Goal: Information Seeking & Learning: Learn about a topic

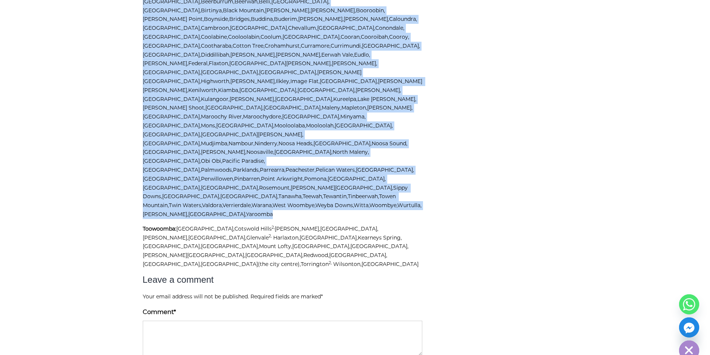
scroll to position [1894, 0]
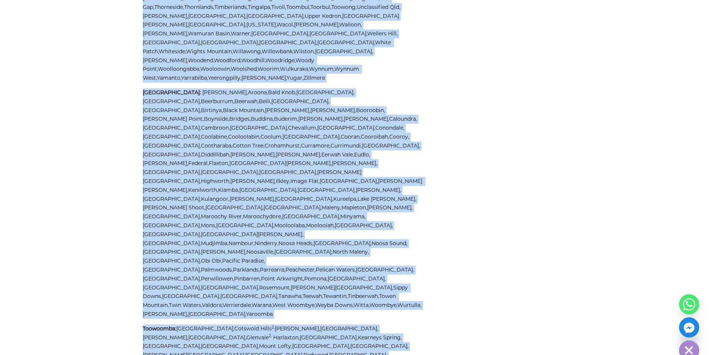
drag, startPoint x: 143, startPoint y: 190, endPoint x: 406, endPoint y: 91, distance: 281.2
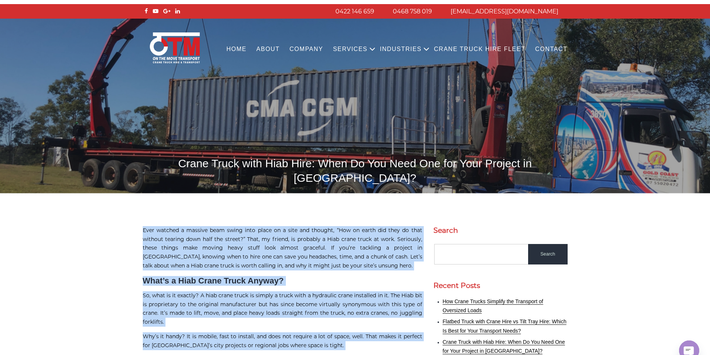
scroll to position [0, 0]
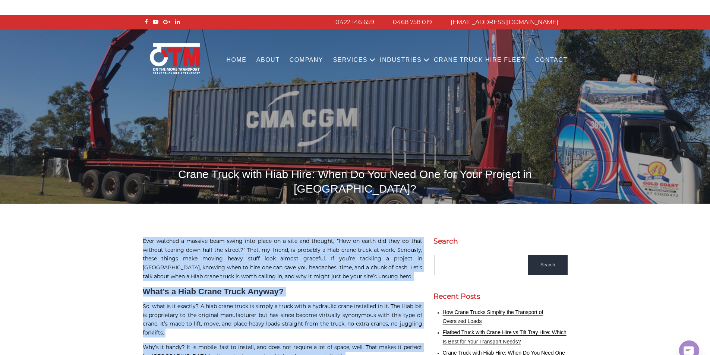
copy div "Ever watched a massive beam swing into place on a site and thought, “How on ear…"
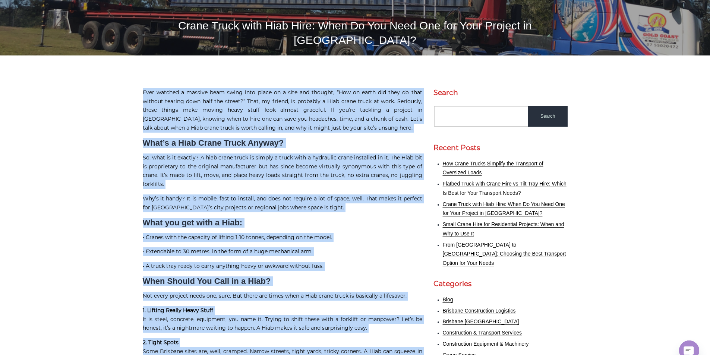
scroll to position [149, 0]
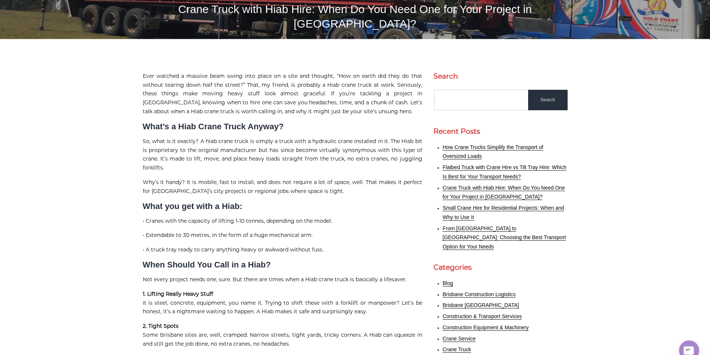
scroll to position [186, 0]
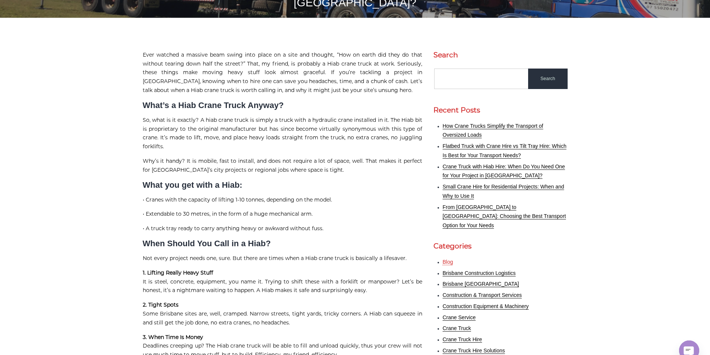
click at [447, 259] on link "Blog" at bounding box center [448, 262] width 10 height 6
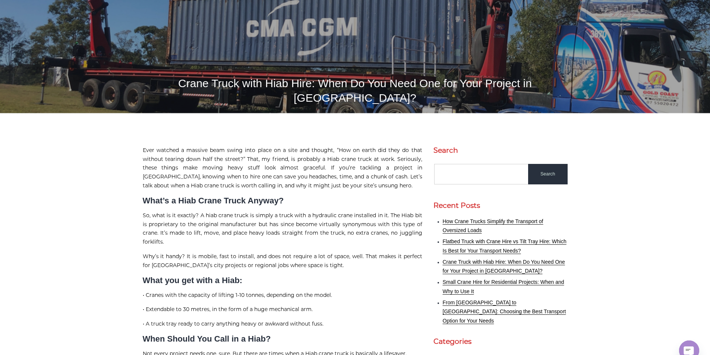
scroll to position [0, 0]
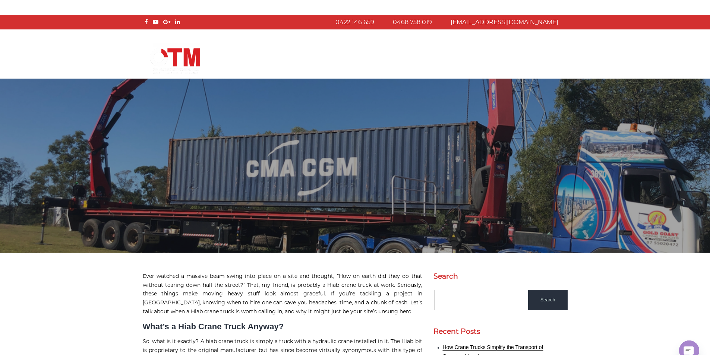
click at [283, 51] on link "About" at bounding box center [268, 60] width 33 height 20
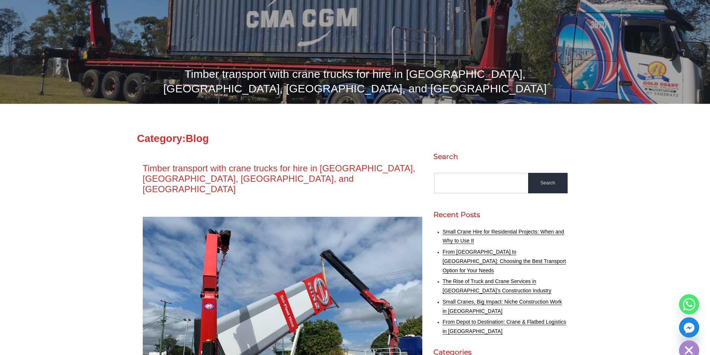
scroll to position [37, 0]
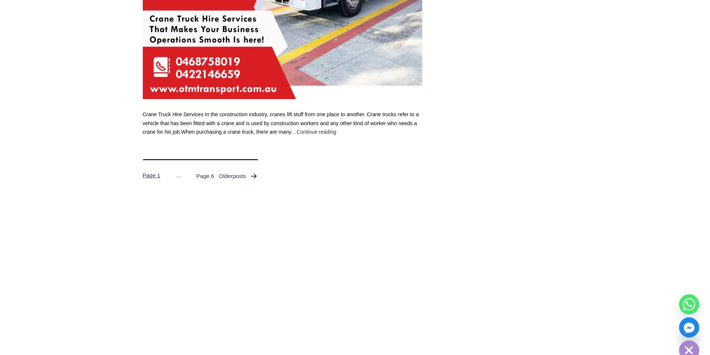
scroll to position [2907, 0]
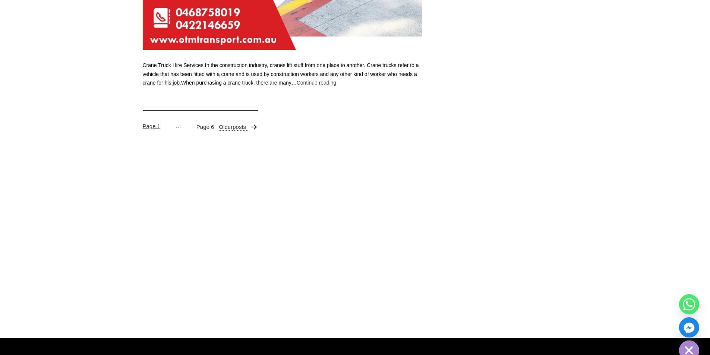
click at [246, 134] on link "Older posts" at bounding box center [239, 130] width 40 height 16
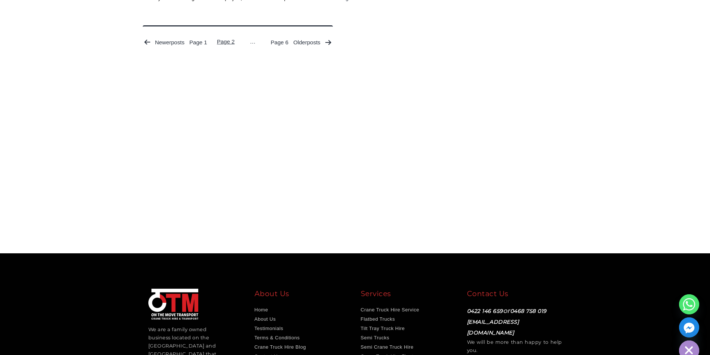
scroll to position [2646, 0]
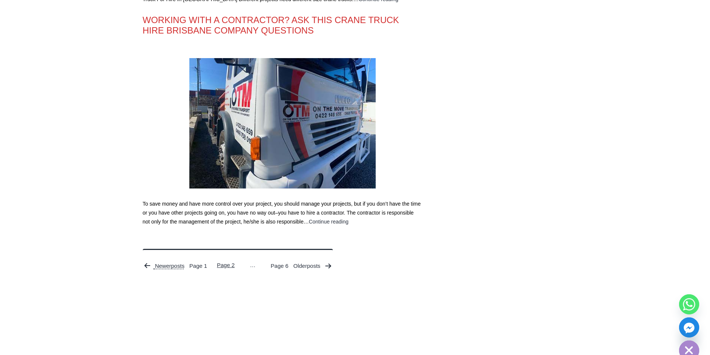
click at [147, 263] on icon "Posts pagination" at bounding box center [147, 265] width 6 height 5
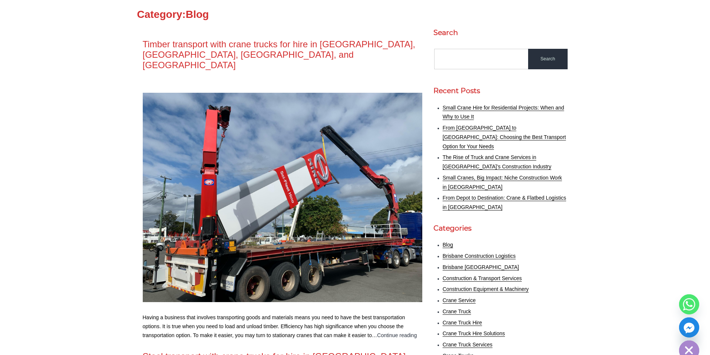
scroll to position [224, 0]
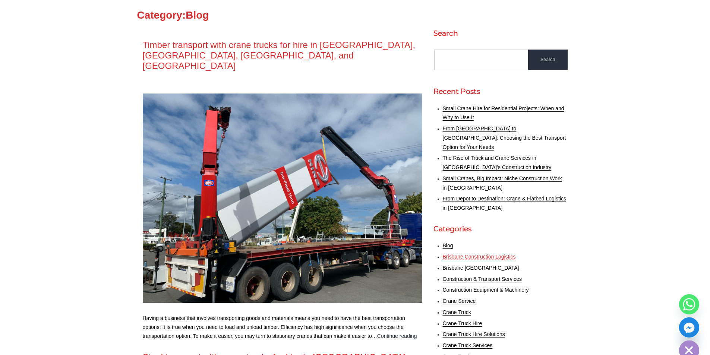
click at [468, 254] on link "Brisbane Construction Logistics" at bounding box center [479, 257] width 73 height 6
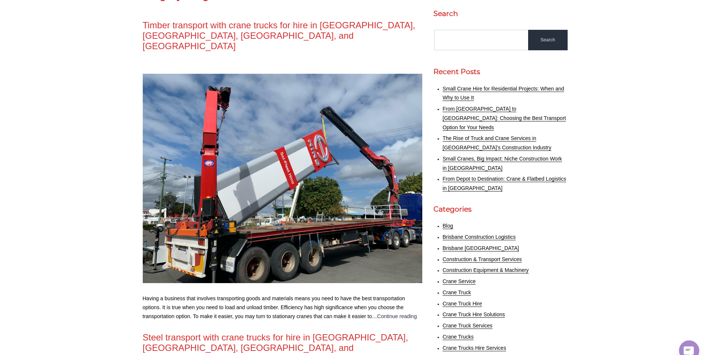
scroll to position [149, 0]
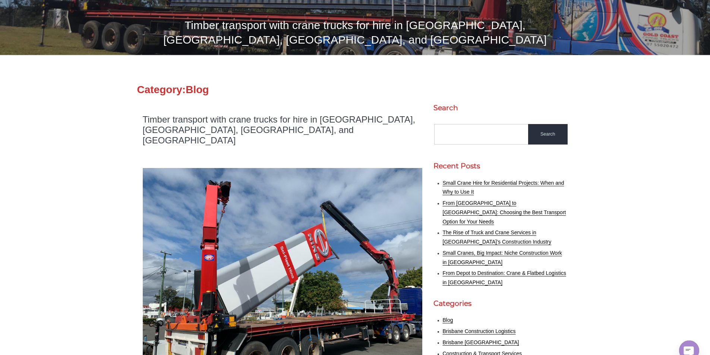
click at [259, 120] on link "Timber transport with crane trucks for hire in [GEOGRAPHIC_DATA], [GEOGRAPHIC_D…" at bounding box center [279, 129] width 273 height 31
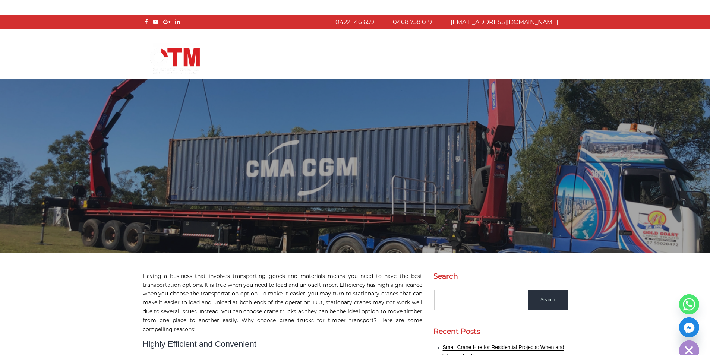
click at [240, 154] on img at bounding box center [355, 166] width 710 height 175
click at [311, 66] on link "COMPANY" at bounding box center [307, 60] width 44 height 20
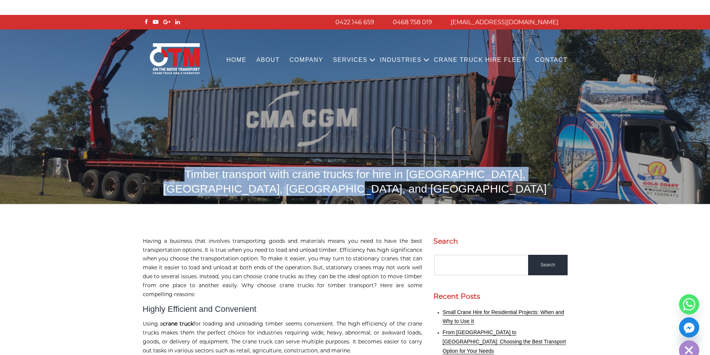
drag, startPoint x: 159, startPoint y: 173, endPoint x: 392, endPoint y: 188, distance: 233.0
click at [392, 188] on h1 "Timber transport with crane trucks for hire in Gold Coast, Brisbane, Ipswich, a…" at bounding box center [355, 181] width 425 height 29
copy h1 "Timber transport with crane trucks for hire in Gold Coast, Brisbane, Ipswich, a…"
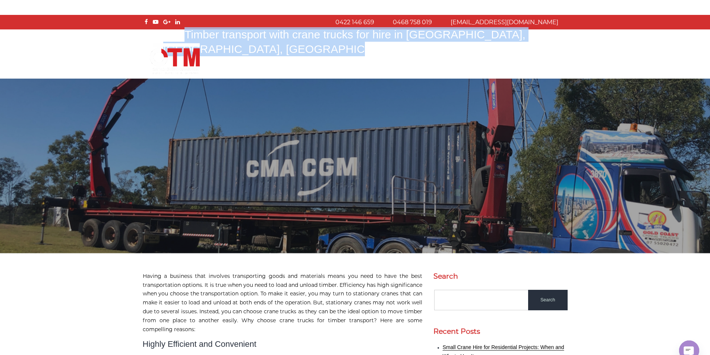
drag, startPoint x: 252, startPoint y: 63, endPoint x: 245, endPoint y: 63, distance: 7.5
click at [251, 63] on link "Home" at bounding box center [236, 60] width 30 height 20
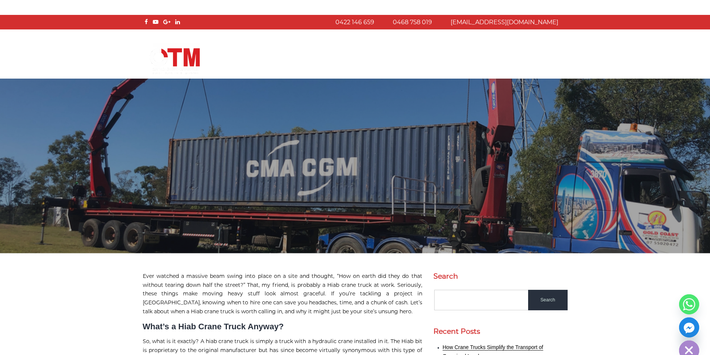
click at [265, 44] on ul "Home About COMPANY Services Open menu CRANE TRUCK HIRE FLATBED TRUCK HIRE TILT …" at bounding box center [396, 54] width 351 height 34
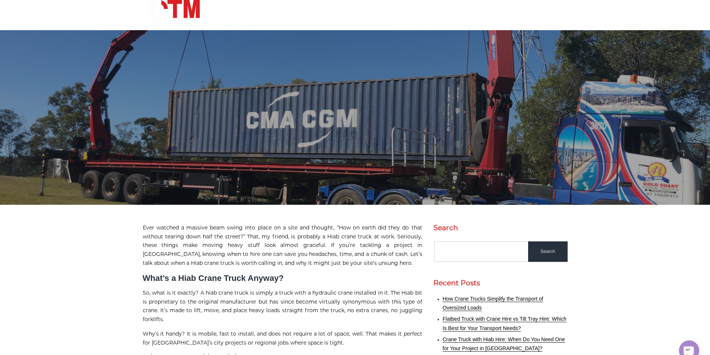
scroll to position [149, 0]
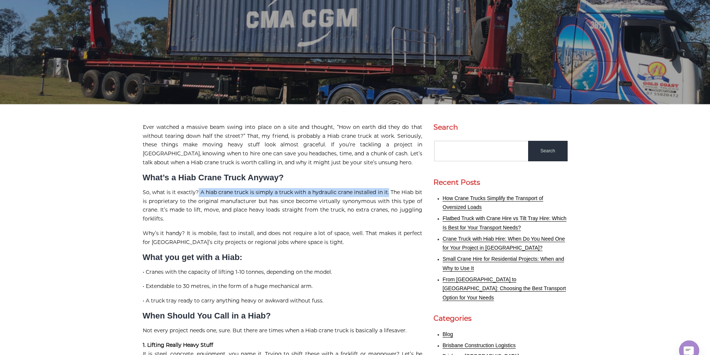
drag, startPoint x: 199, startPoint y: 178, endPoint x: 388, endPoint y: 182, distance: 189.0
click at [388, 188] on p "So, what is it exactly? A hiab crane truck is simply a truck with a hydraulic c…" at bounding box center [283, 205] width 280 height 35
copy p "A hiab crane truck is simply a truck with a hydraulic crane installed in it."
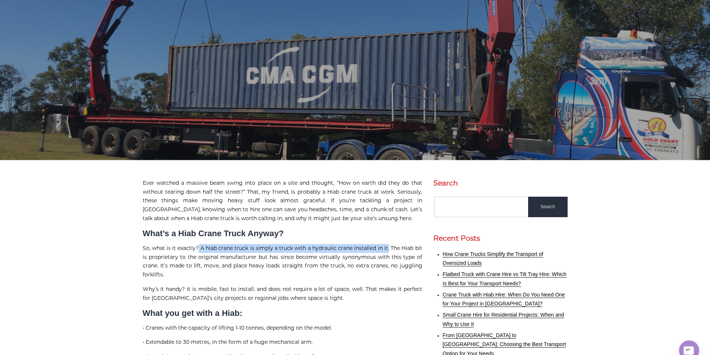
scroll to position [0, 0]
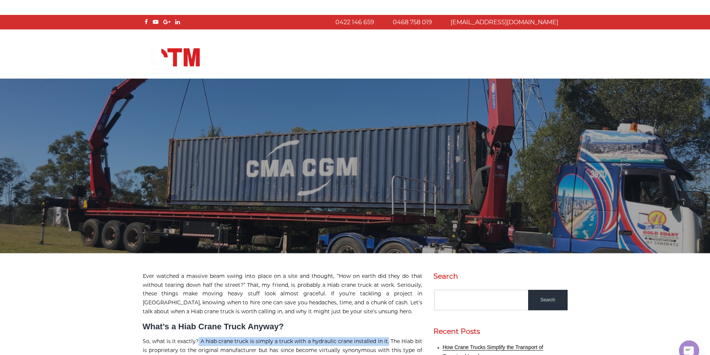
click at [321, 193] on img at bounding box center [355, 166] width 710 height 175
click at [272, 92] on img at bounding box center [355, 166] width 710 height 175
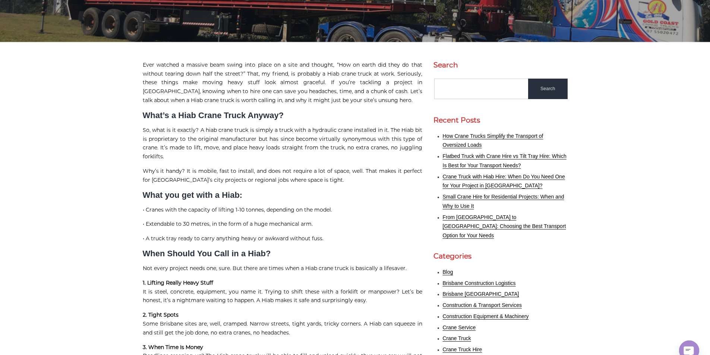
scroll to position [224, 0]
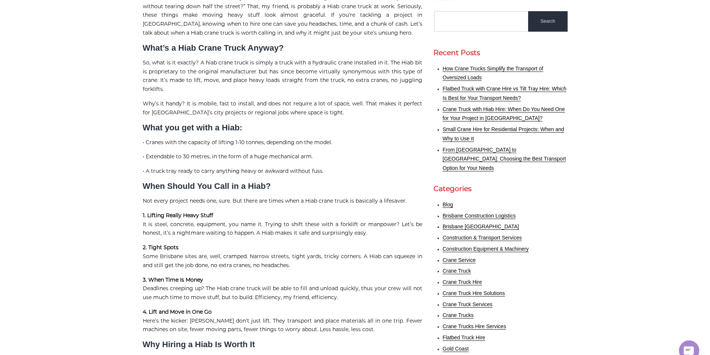
scroll to position [335, 0]
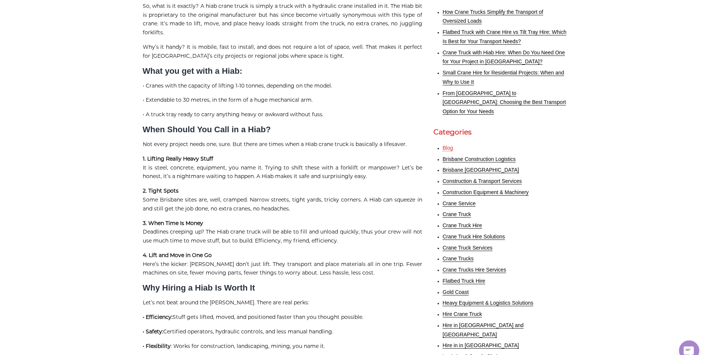
click at [447, 145] on link "Blog" at bounding box center [448, 148] width 10 height 6
click at [447, 146] on link "Blog" at bounding box center [448, 149] width 10 height 6
click at [449, 146] on link "Blog" at bounding box center [448, 149] width 10 height 6
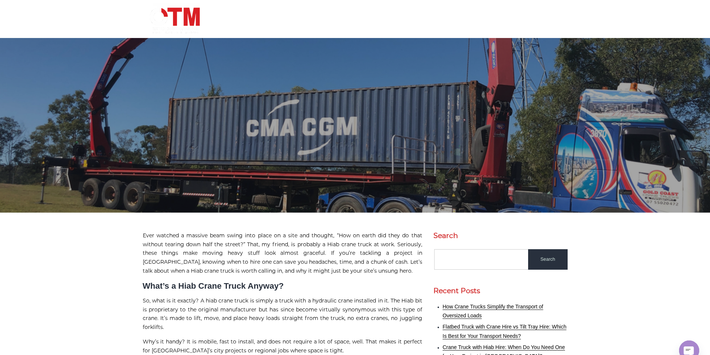
scroll to position [0, 0]
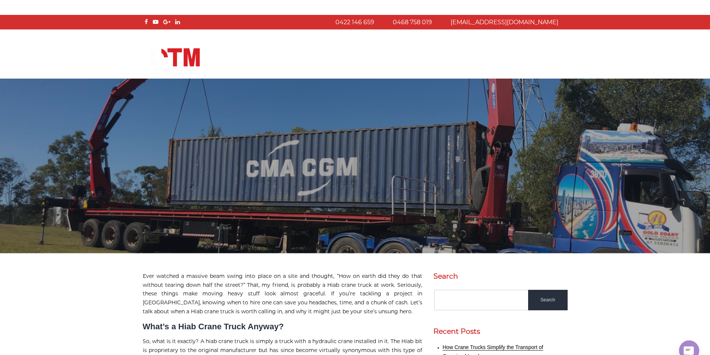
drag, startPoint x: 106, startPoint y: 34, endPoint x: 116, endPoint y: 3, distance: 31.8
click at [106, 29] on div "Menu Close Home About COMPANY Services Open menu CRANE TRUCK HIRE FLATBED TRUCK…" at bounding box center [355, 53] width 710 height 48
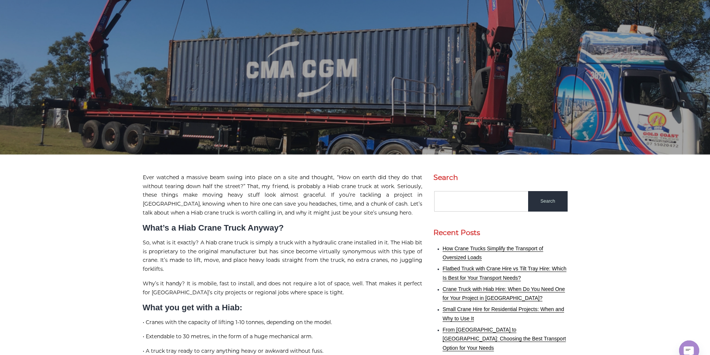
scroll to position [112, 0]
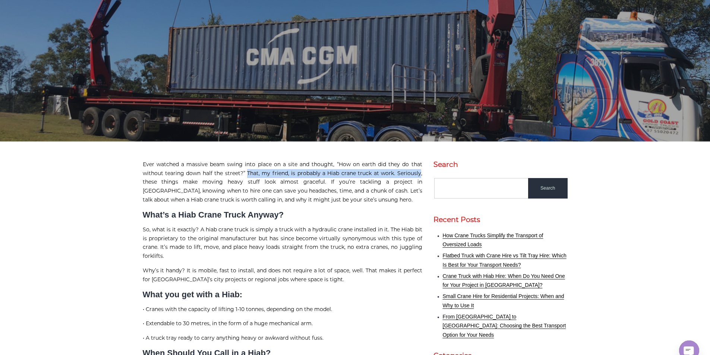
drag, startPoint x: 247, startPoint y: 158, endPoint x: 422, endPoint y: 160, distance: 174.4
click at [421, 160] on p "Ever watched a massive beam swing into place on a site and thought, “How on ear…" at bounding box center [283, 182] width 280 height 44
copy p "That, my friend, is probably a Hiab crane truck at work. Seriously"
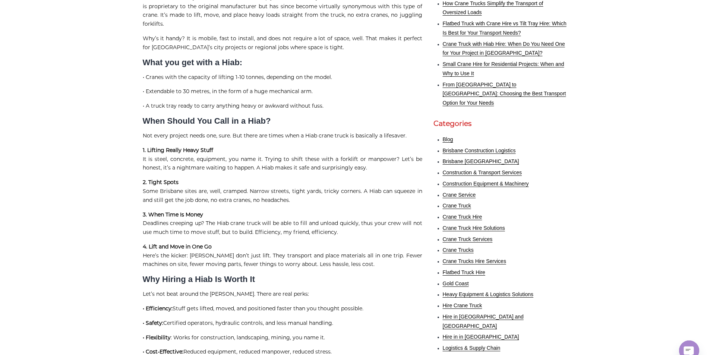
scroll to position [410, 0]
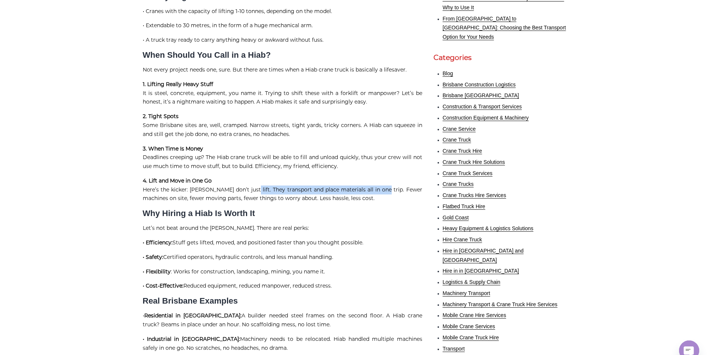
drag, startPoint x: 242, startPoint y: 177, endPoint x: 370, endPoint y: 180, distance: 128.2
click at [370, 180] on p "4. Lift and Move in One Go Here’s the kicker: Hiabs don’t just lift. They trans…" at bounding box center [283, 190] width 280 height 26
copy p "They transport and place materials all in one trip."
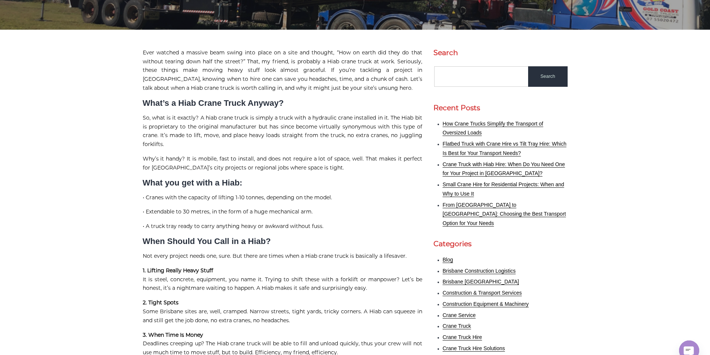
scroll to position [0, 0]
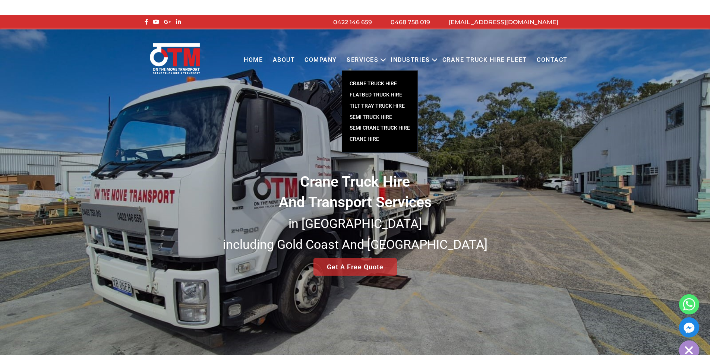
click at [383, 60] on icon "Primary menu" at bounding box center [383, 60] width 9 height 9
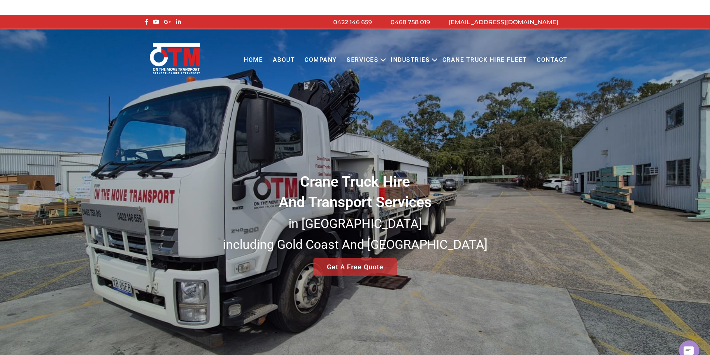
click at [373, 58] on link "Services" at bounding box center [362, 60] width 41 height 20
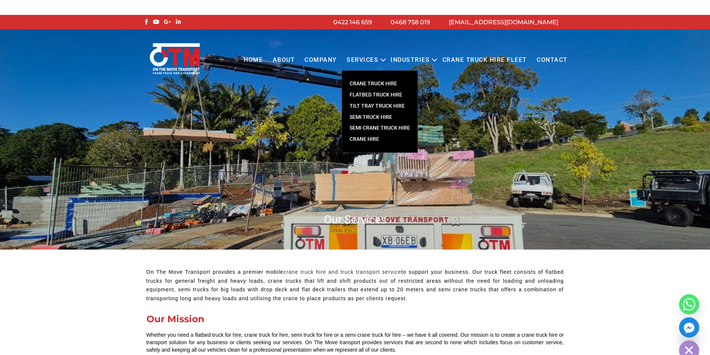
click at [376, 84] on link "CRANE TRUCK HIRE" at bounding box center [379, 83] width 75 height 11
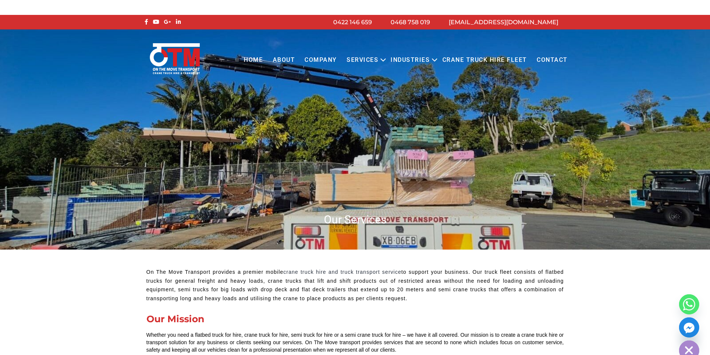
click at [549, 56] on link "Contact" at bounding box center [552, 60] width 41 height 20
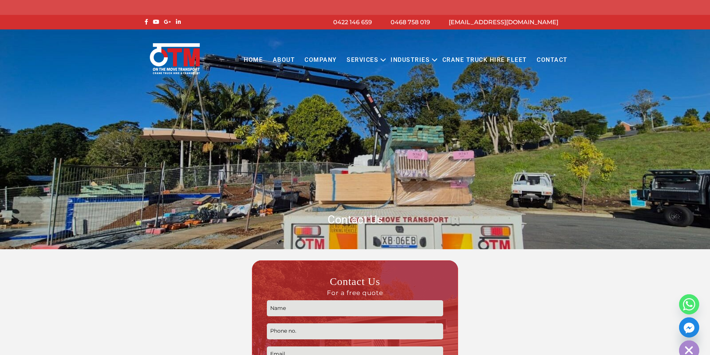
click at [255, 59] on link "Home" at bounding box center [253, 60] width 29 height 20
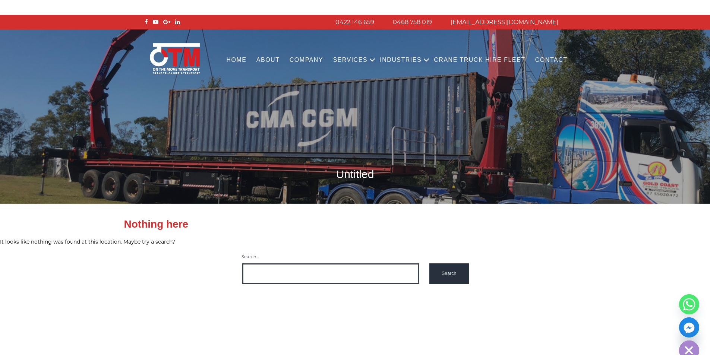
click at [251, 57] on link "Home" at bounding box center [236, 60] width 30 height 20
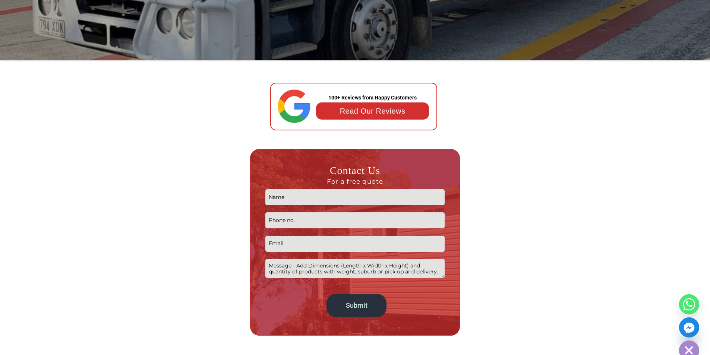
scroll to position [149, 0]
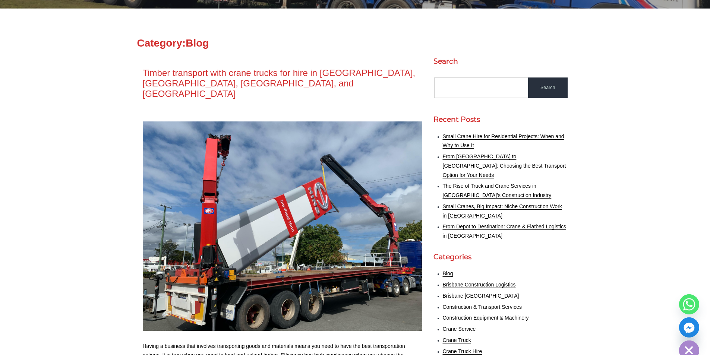
scroll to position [186, 0]
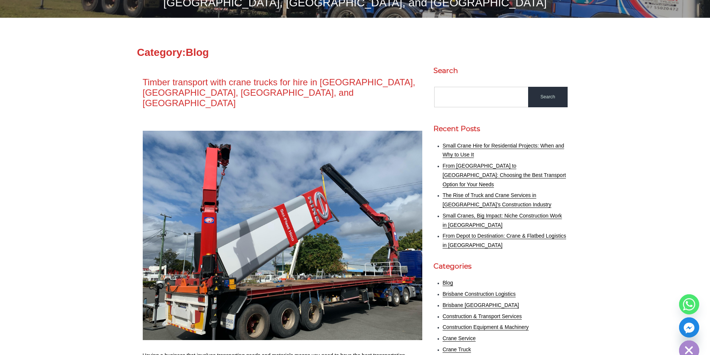
click at [266, 171] on img at bounding box center [283, 236] width 280 height 210
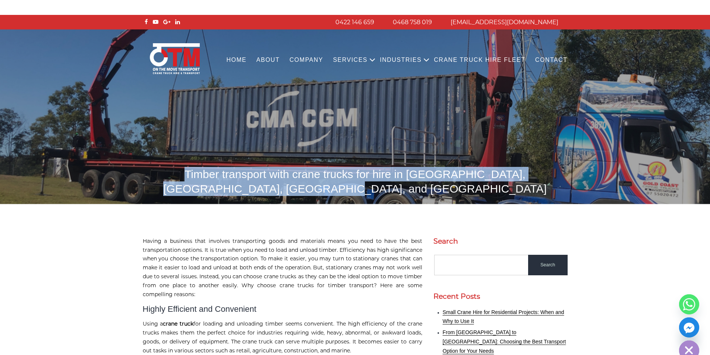
drag, startPoint x: 159, startPoint y: 171, endPoint x: 392, endPoint y: 189, distance: 234.0
click at [392, 189] on h1 "Timber transport with crane trucks for hire in [GEOGRAPHIC_DATA], [GEOGRAPHIC_D…" at bounding box center [355, 181] width 425 height 29
copy h1 "Timber transport with crane trucks for hire in [GEOGRAPHIC_DATA], [GEOGRAPHIC_D…"
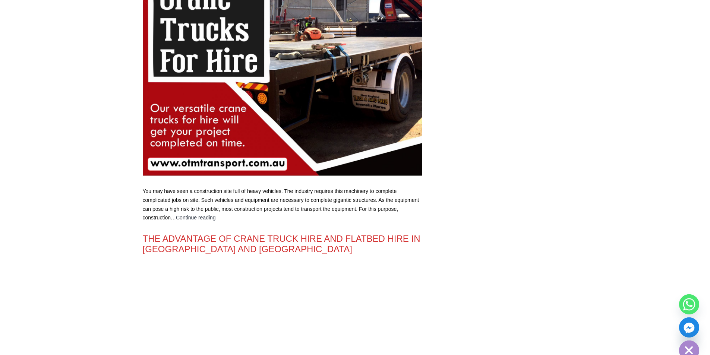
scroll to position [1081, 0]
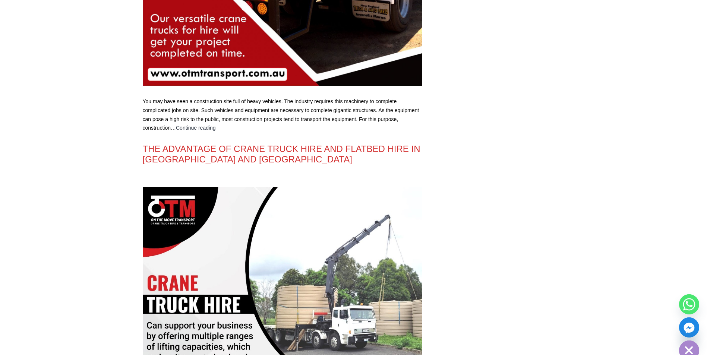
click at [245, 230] on img at bounding box center [283, 327] width 280 height 280
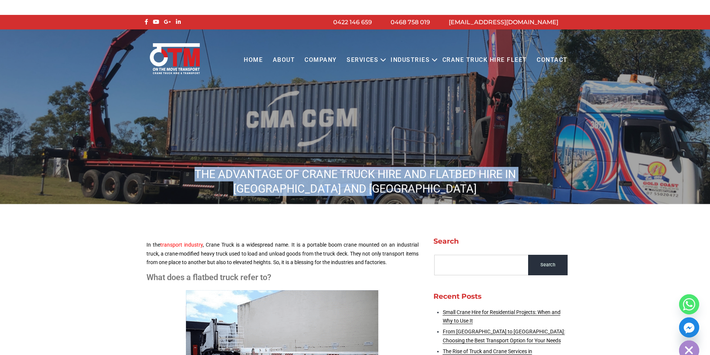
drag, startPoint x: 152, startPoint y: 170, endPoint x: 383, endPoint y: 196, distance: 232.5
click at [379, 191] on h1 "THE ADVANTAGE OF CRANE TRUCK HIRE AND FLATBED HIRE IN GOLD COAST AND BRISBANE" at bounding box center [355, 181] width 425 height 29
copy h1 "THE ADVANTAGE OF CRANE TRUCK HIRE AND FLATBED HIRE IN GOLD COAST AND BRISBANE"
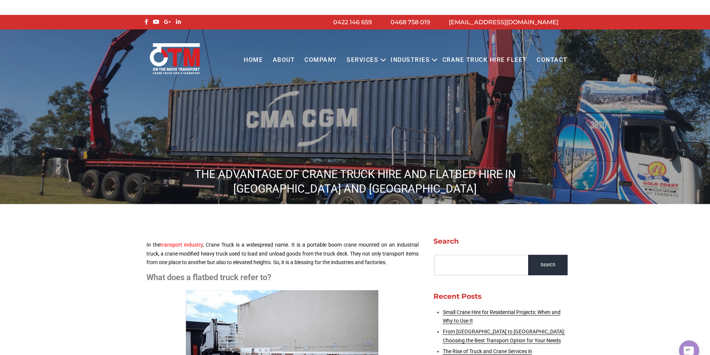
click at [150, 220] on body "info@otmtransport.com.au 0468 758 019 0422 146 659 Menu Close Home About COMPAN…" at bounding box center [355, 192] width 710 height 355
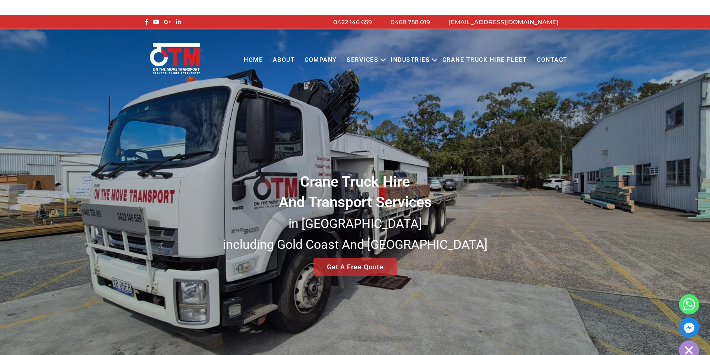
click at [262, 57] on link "Home" at bounding box center [253, 60] width 29 height 20
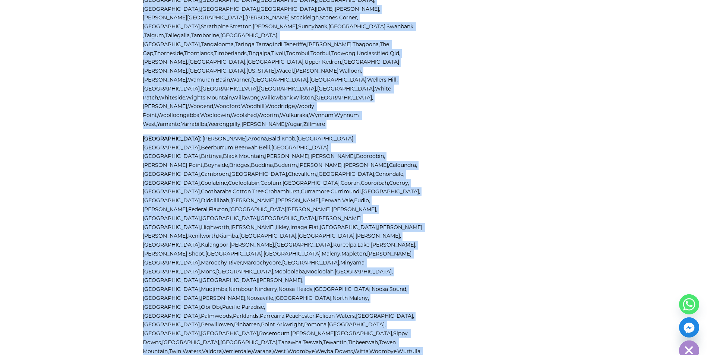
scroll to position [1776, 0]
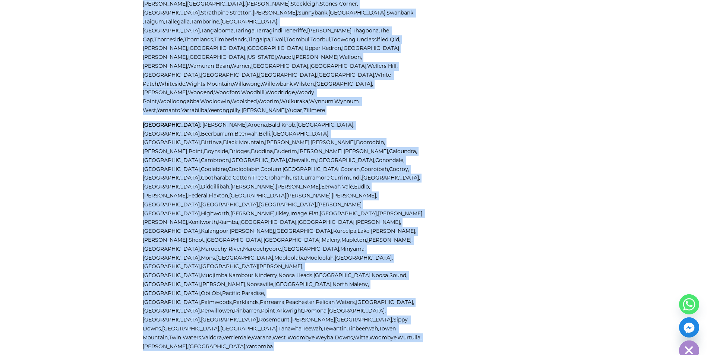
drag, startPoint x: 141, startPoint y: 149, endPoint x: 386, endPoint y: 135, distance: 246.0
copy div "Picture this: you’ve got a massive piece of machinery sitting in your yard. It’…"
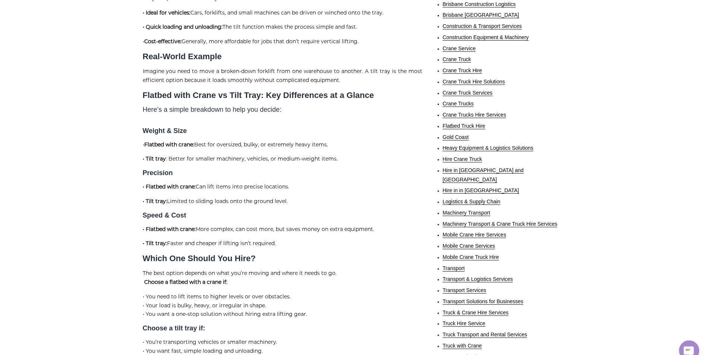
scroll to position [373, 0]
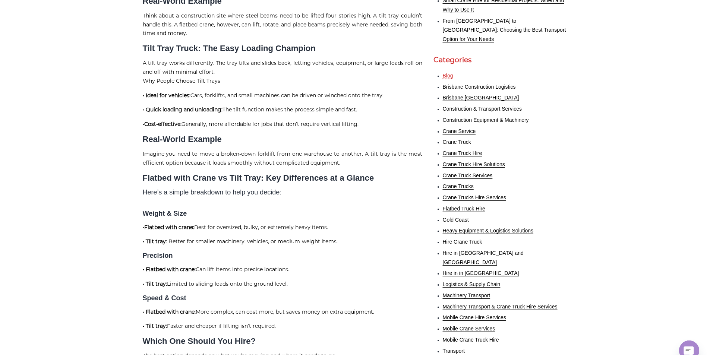
click at [451, 73] on link "Blog" at bounding box center [448, 76] width 10 height 6
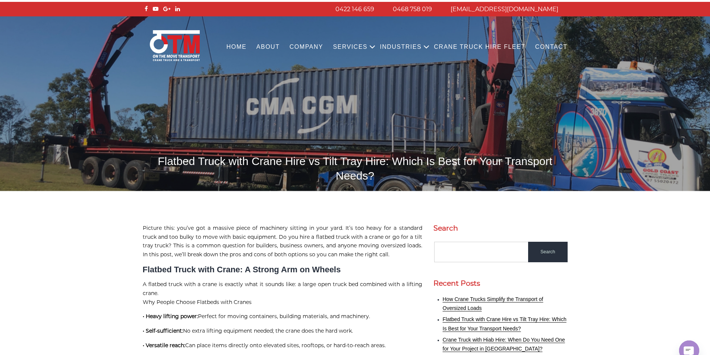
scroll to position [0, 0]
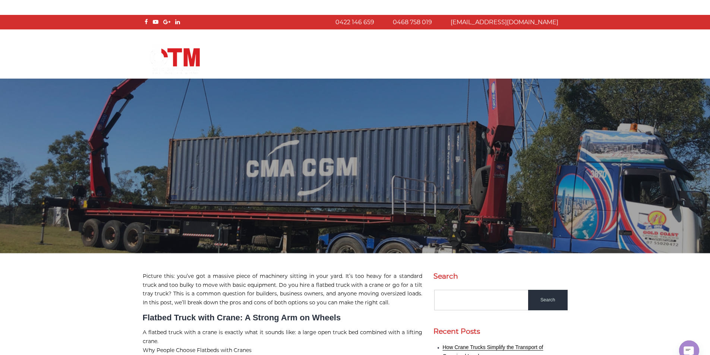
click at [309, 188] on img at bounding box center [355, 166] width 710 height 175
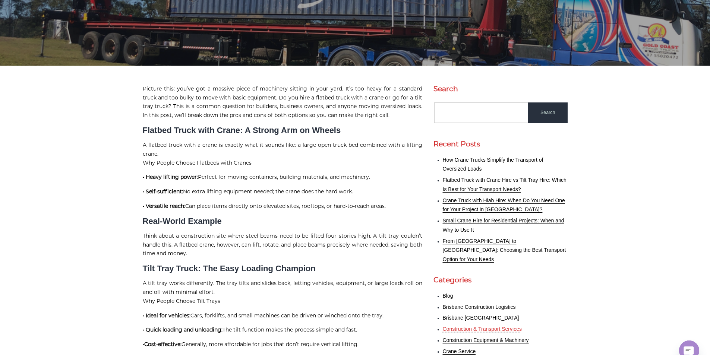
scroll to position [261, 0]
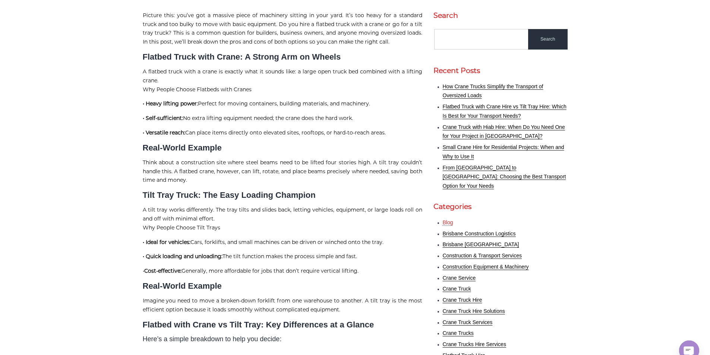
click at [445, 220] on link "Blog" at bounding box center [448, 223] width 10 height 6
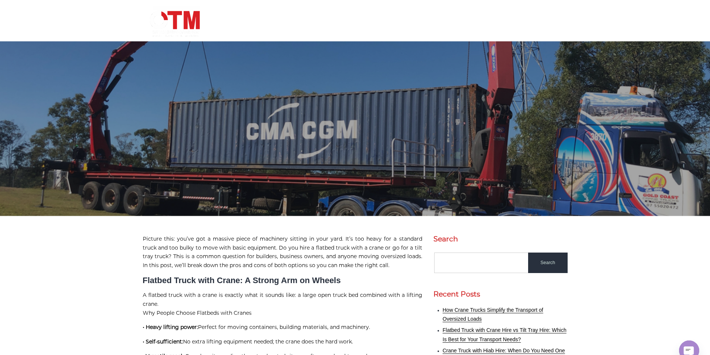
scroll to position [0, 0]
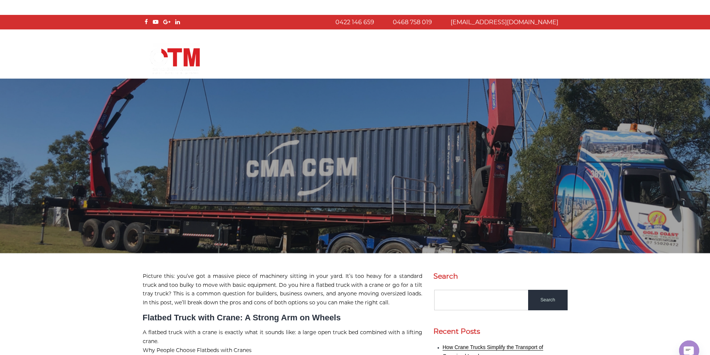
drag, startPoint x: 113, startPoint y: 40, endPoint x: 91, endPoint y: 32, distance: 23.7
click at [113, 40] on div "Menu Close Home About COMPANY Services Open menu CRANE TRUCK HIRE FLATBED TRUCK…" at bounding box center [355, 53] width 710 height 48
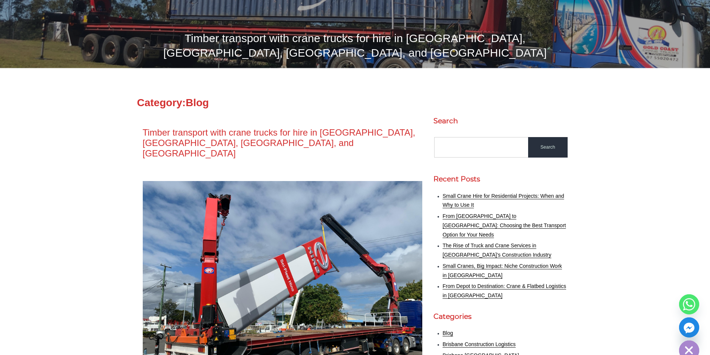
scroll to position [149, 0]
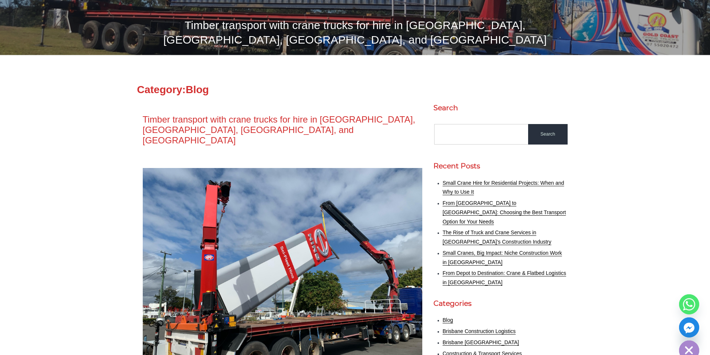
click at [261, 213] on img at bounding box center [283, 273] width 280 height 210
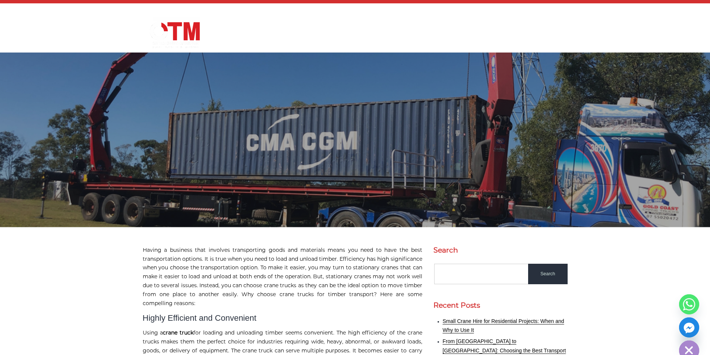
scroll to position [75, 0]
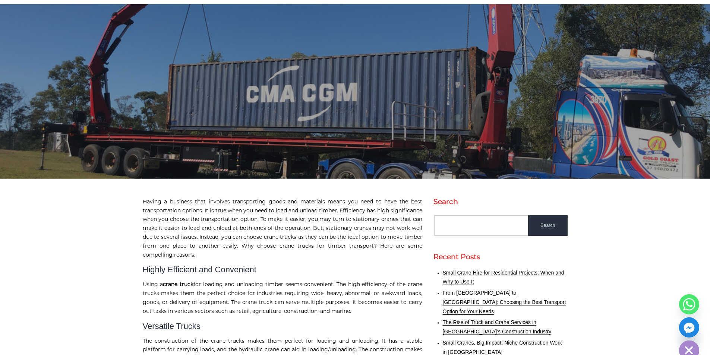
drag, startPoint x: 85, startPoint y: 179, endPoint x: 93, endPoint y: 179, distance: 8.6
click at [85, 179] on body "info@otmtransport.com.au 0468 758 019 0422 146 659 Menu Close Home About COMPAN…" at bounding box center [355, 117] width 710 height 355
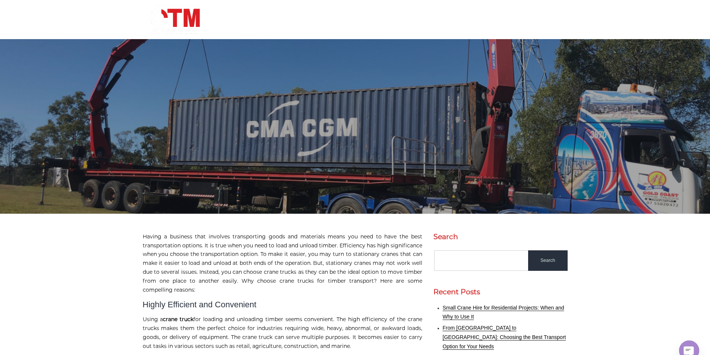
scroll to position [0, 0]
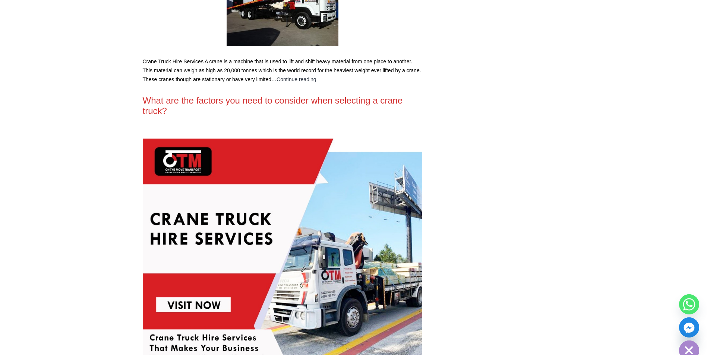
scroll to position [2534, 0]
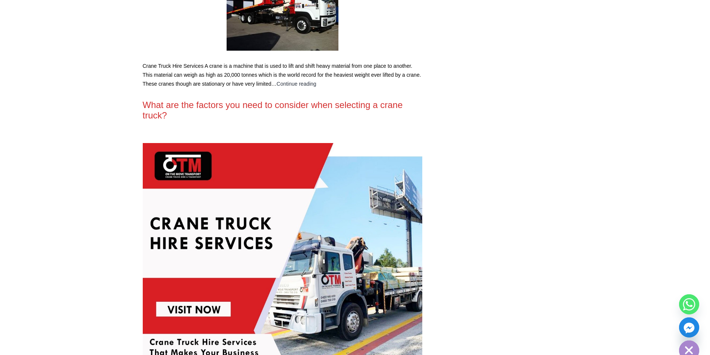
click at [241, 196] on img at bounding box center [283, 283] width 280 height 280
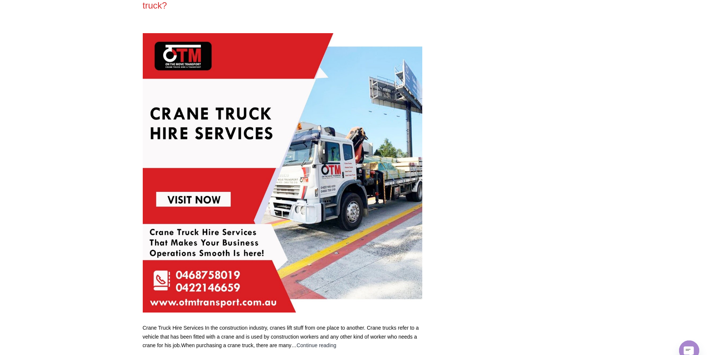
scroll to position [2719, 0]
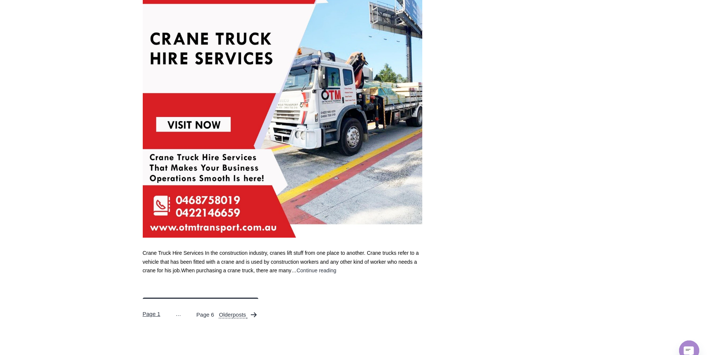
click at [249, 319] on icon "Posts pagination" at bounding box center [253, 314] width 9 height 9
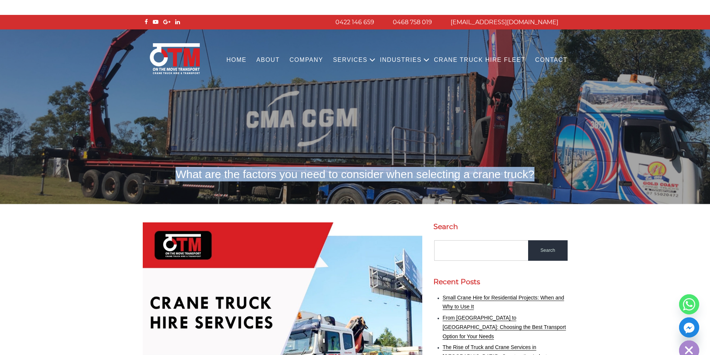
drag, startPoint x: 179, startPoint y: 174, endPoint x: 531, endPoint y: 174, distance: 352.6
click at [531, 174] on h1 "What are the factors you need to consider when selecting a crane truck?" at bounding box center [355, 174] width 425 height 15
copy h1 "What are the factors you need to consider when selecting a crane truck?"
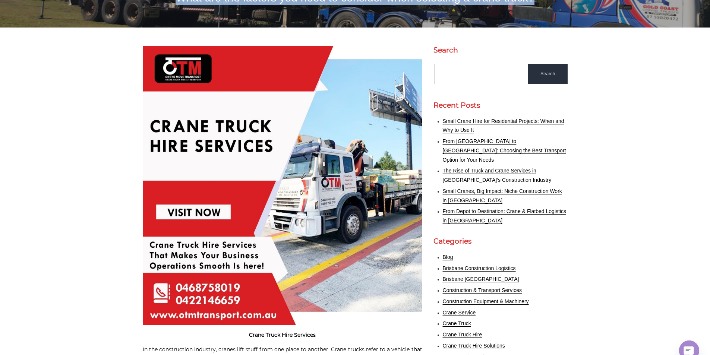
scroll to position [149, 0]
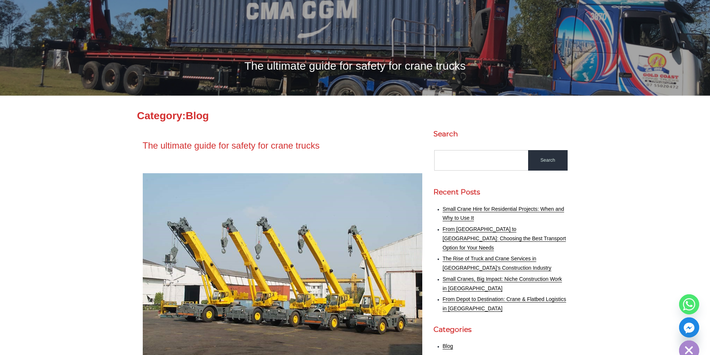
scroll to position [112, 0]
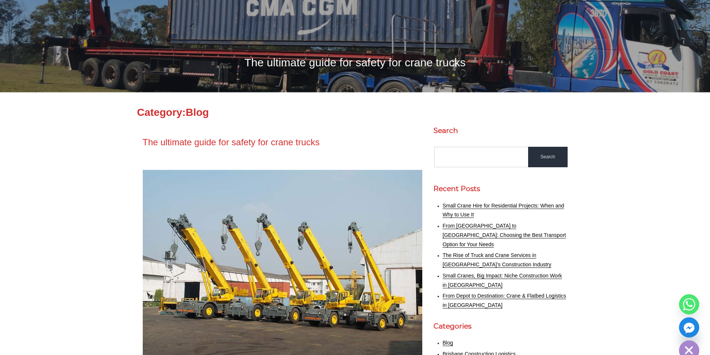
click at [248, 199] on img at bounding box center [283, 266] width 280 height 192
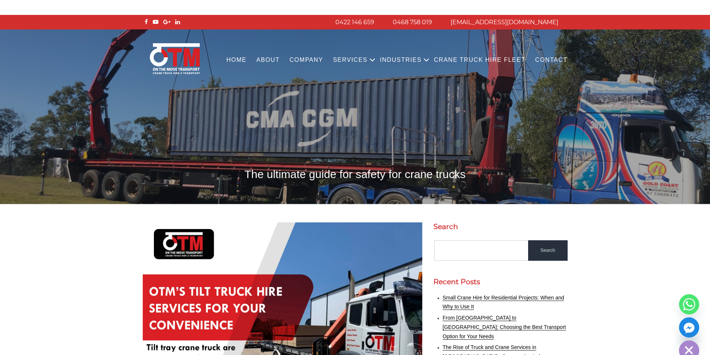
click at [246, 177] on h1 "The ultimate guide for safety for crane trucks" at bounding box center [355, 174] width 425 height 15
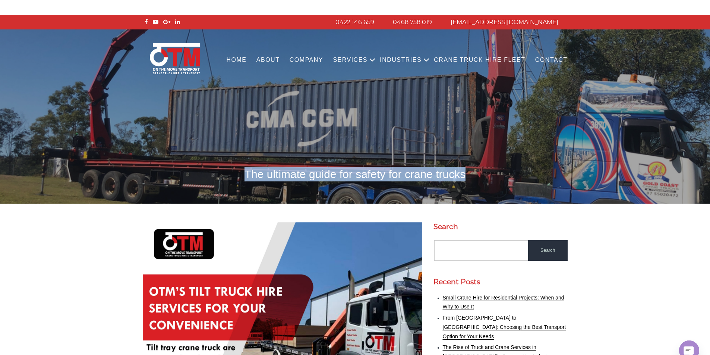
drag, startPoint x: 246, startPoint y: 177, endPoint x: 464, endPoint y: 175, distance: 217.7
click at [464, 175] on h1 "The ultimate guide for safety for crane trucks" at bounding box center [355, 174] width 425 height 15
copy h1 "The ultimate guide for safety for crane trucks"
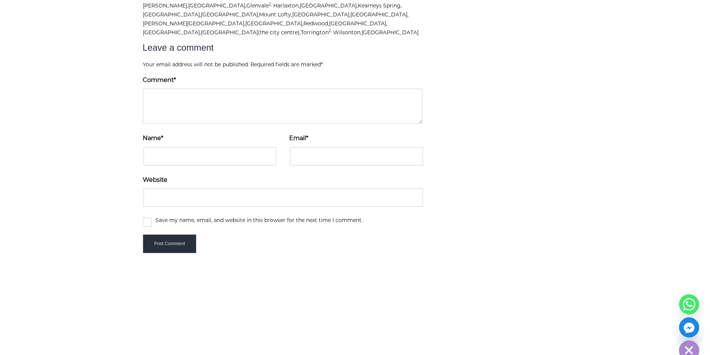
scroll to position [2197, 0]
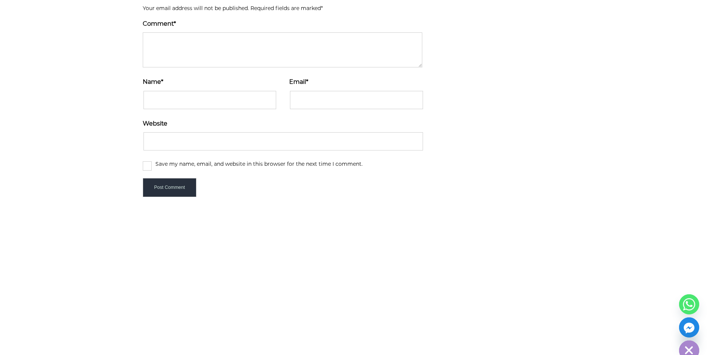
drag, startPoint x: 25, startPoint y: 325, endPoint x: 62, endPoint y: 334, distance: 38.3
drag, startPoint x: 58, startPoint y: 308, endPoint x: 52, endPoint y: 319, distance: 12.3
drag, startPoint x: 24, startPoint y: 324, endPoint x: 58, endPoint y: 330, distance: 34.1
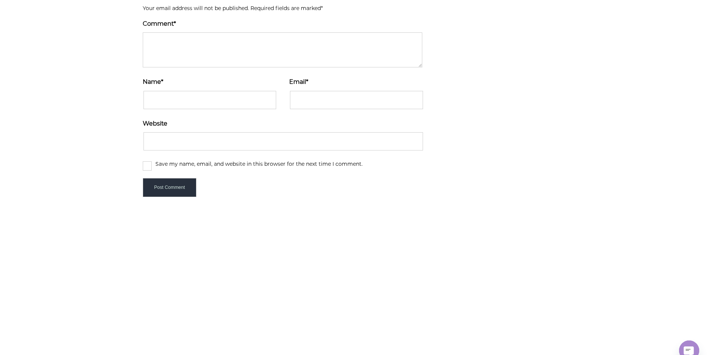
copy p "otmtransport"
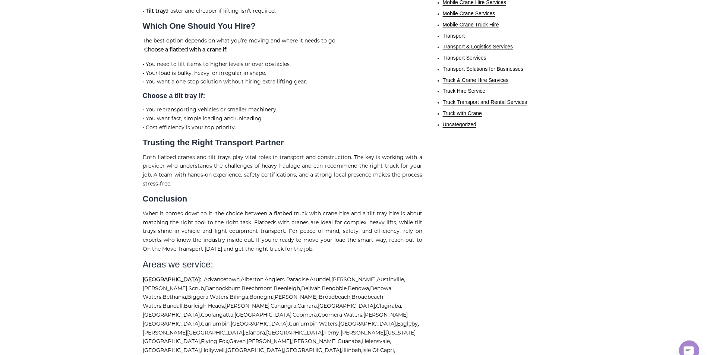
scroll to position [557, 0]
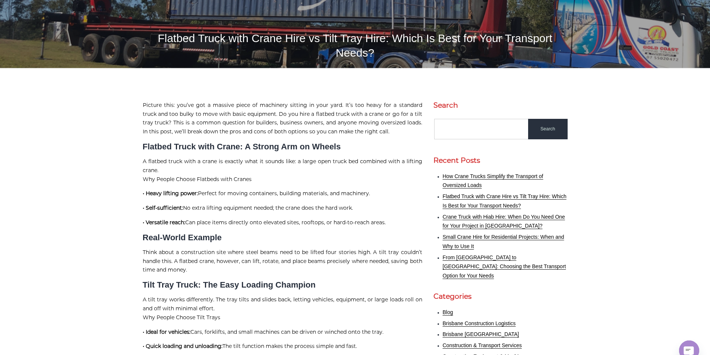
scroll to position [149, 0]
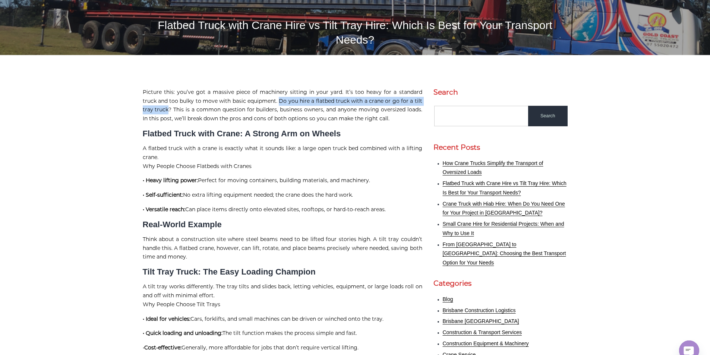
drag, startPoint x: 265, startPoint y: 85, endPoint x: 157, endPoint y: 96, distance: 108.6
click at [157, 96] on p "Picture this: you’ve got a massive piece of machinery sitting in your yard. It’…" at bounding box center [283, 105] width 280 height 35
copy p "Do you hire a flatbed truck with a crane or go for a tilt tray truck"
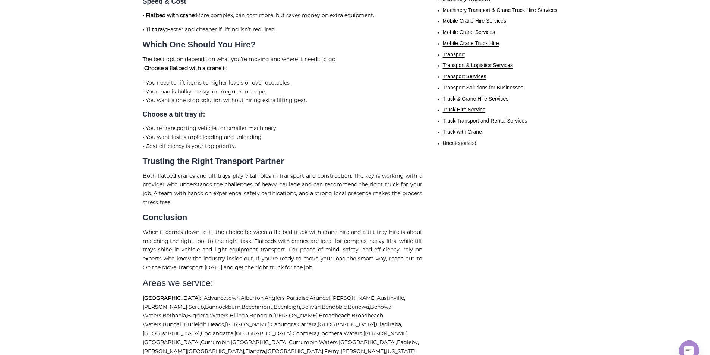
scroll to position [682, 0]
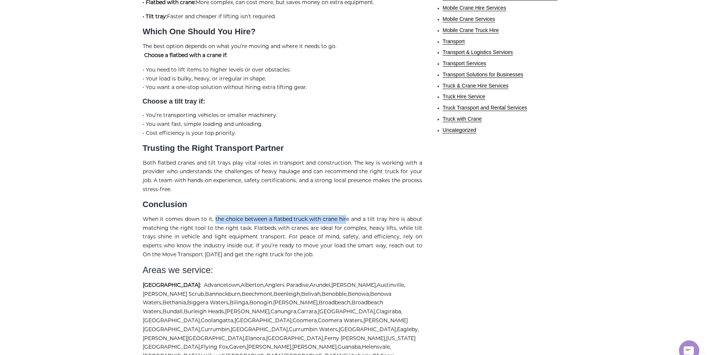
drag, startPoint x: 215, startPoint y: 221, endPoint x: 337, endPoint y: 210, distance: 122.0
click at [311, 202] on h2 "Conclusion" at bounding box center [283, 205] width 280 height 10
drag, startPoint x: 213, startPoint y: 221, endPoint x: 229, endPoint y: 211, distance: 18.6
click at [232, 222] on p "When it comes down to it, the choice between a flatbed truck with crane hire an…" at bounding box center [283, 237] width 280 height 44
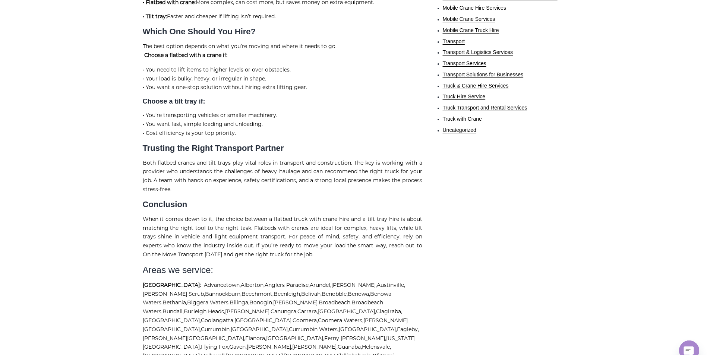
drag, startPoint x: 215, startPoint y: 223, endPoint x: 168, endPoint y: 235, distance: 47.7
click at [168, 235] on p "When it comes down to it, the choice between a flatbed truck with crane hire an…" at bounding box center [283, 237] width 280 height 44
copy p "the choice between a flatbed truck with crane hire and a tilt tray hire is abou…"
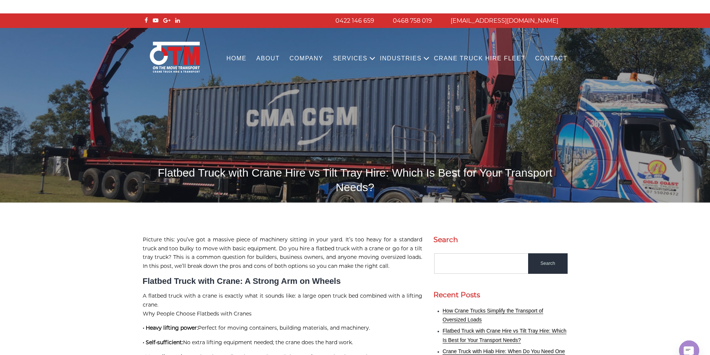
scroll to position [0, 0]
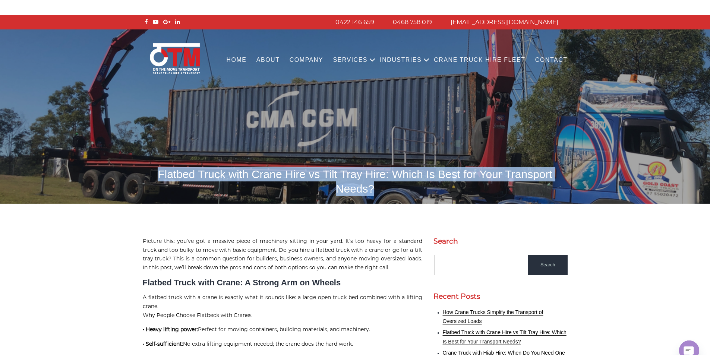
drag, startPoint x: 145, startPoint y: 173, endPoint x: 566, endPoint y: 174, distance: 420.8
click at [566, 174] on h1 "Flatbed Truck with Crane Hire vs Tilt Tray Hire: Which Is Best for Your Transpo…" at bounding box center [355, 181] width 425 height 29
copy h1 "Flatbed Truck with Crane Hire vs Tilt Tray Hire: Which Is Best for Your Transpo…"
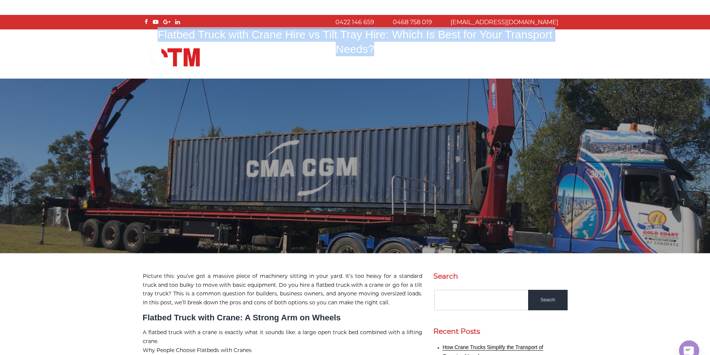
click at [227, 192] on img at bounding box center [355, 166] width 710 height 175
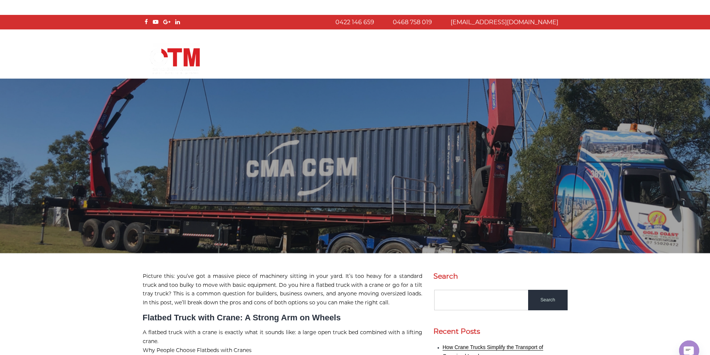
drag, startPoint x: 634, startPoint y: 32, endPoint x: 628, endPoint y: 34, distance: 6.2
click at [633, 32] on div "Menu Close Home About COMPANY Services Open menu CRANE TRUCK HIRE FLATBED TRUCK…" at bounding box center [355, 53] width 710 height 48
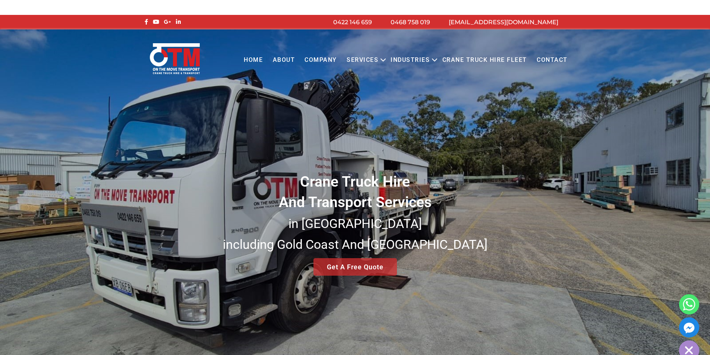
click at [262, 61] on link "Home" at bounding box center [253, 60] width 29 height 20
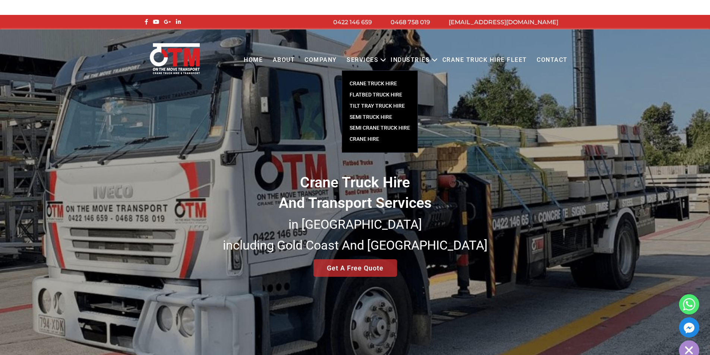
click at [362, 60] on link "Services" at bounding box center [362, 60] width 41 height 20
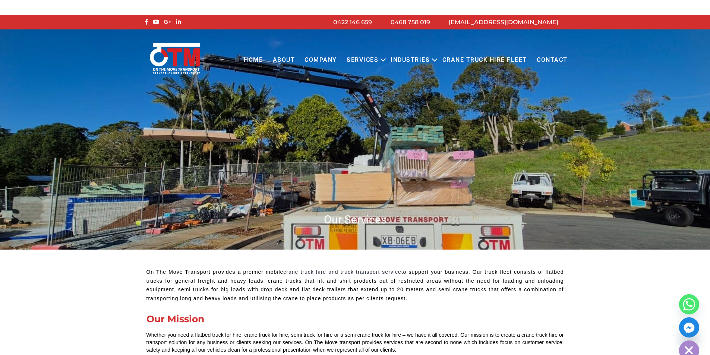
click at [552, 59] on link "Contact" at bounding box center [552, 60] width 41 height 20
